Goal: Task Accomplishment & Management: Complete application form

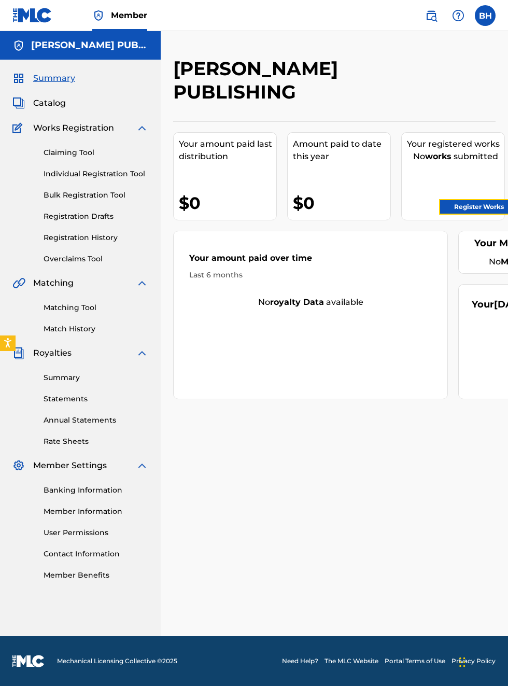
click at [496, 206] on link "Register Works" at bounding box center [479, 207] width 80 height 16
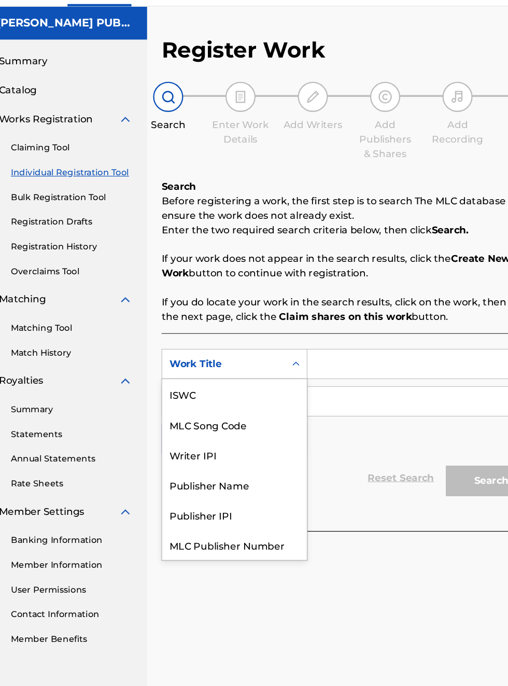
scroll to position [26, 0]
click at [246, 417] on div "Publisher Name" at bounding box center [236, 416] width 124 height 26
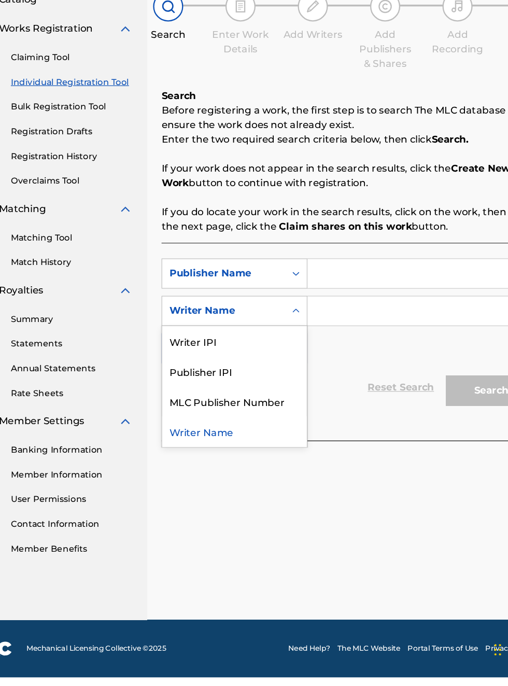
scroll to position [103, 34]
click at [231, 424] on div "Publisher IPI" at bounding box center [236, 423] width 124 height 26
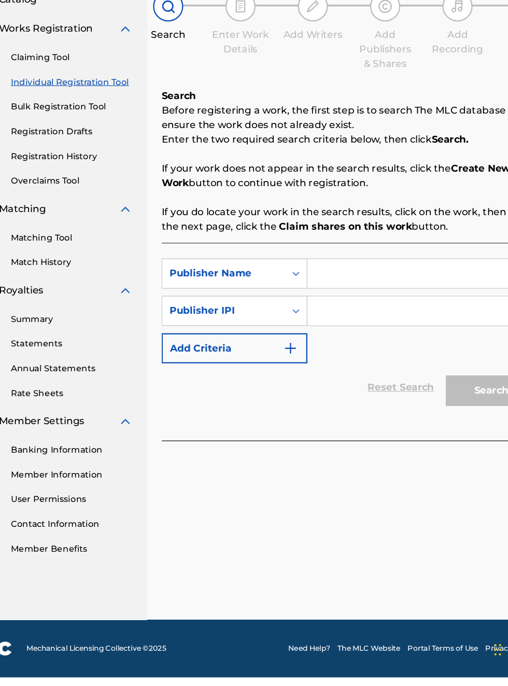
click at [349, 338] on input "Search Form" at bounding box center [397, 338] width 196 height 25
type input "[PERSON_NAME]"
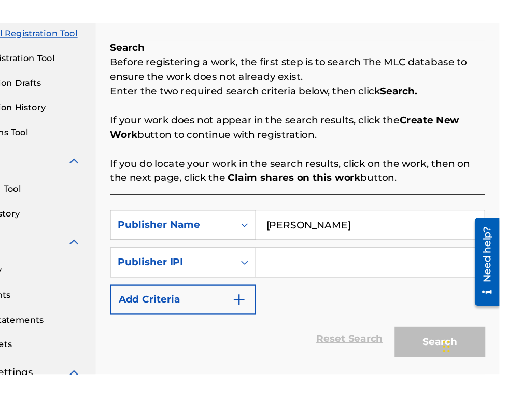
scroll to position [55, 78]
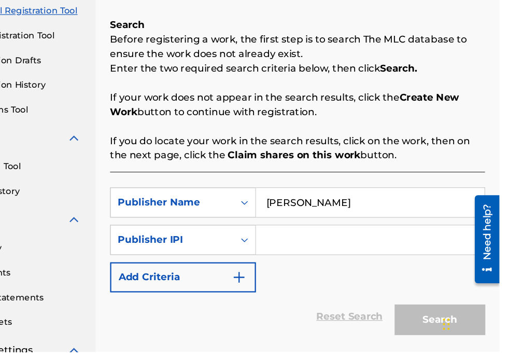
click at [346, 263] on input "Search Form" at bounding box center [397, 261] width 196 height 25
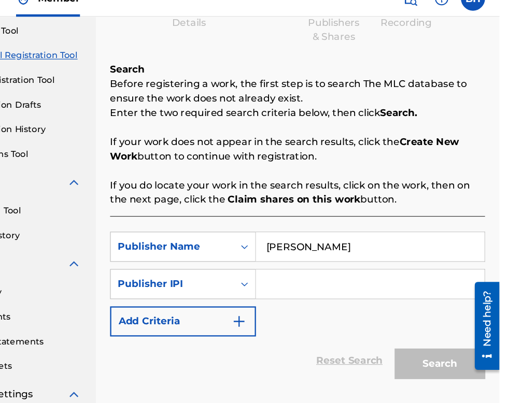
scroll to position [17, 78]
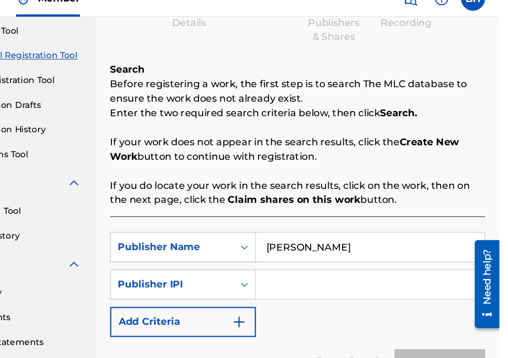
click at [322, 262] on input "Search Form" at bounding box center [397, 261] width 196 height 25
type input "00340604990"
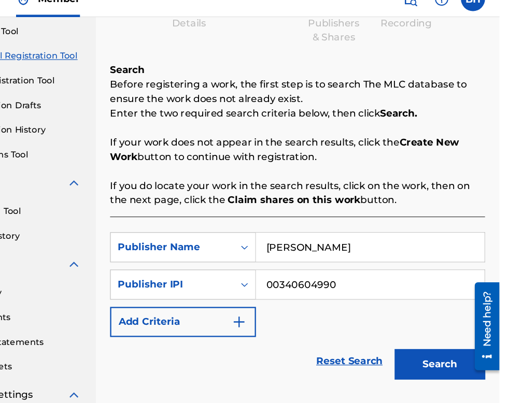
scroll to position [16, 78]
click at [470, 332] on button "Search" at bounding box center [457, 330] width 78 height 26
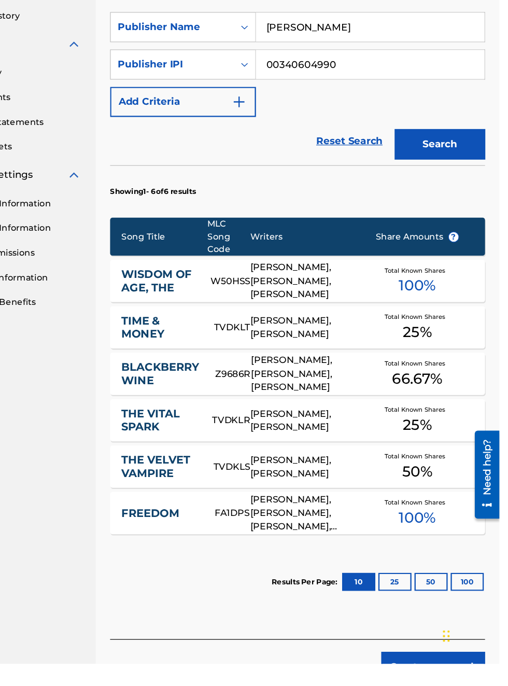
scroll to position [0, 0]
